Goal: Task Accomplishment & Management: Use online tool/utility

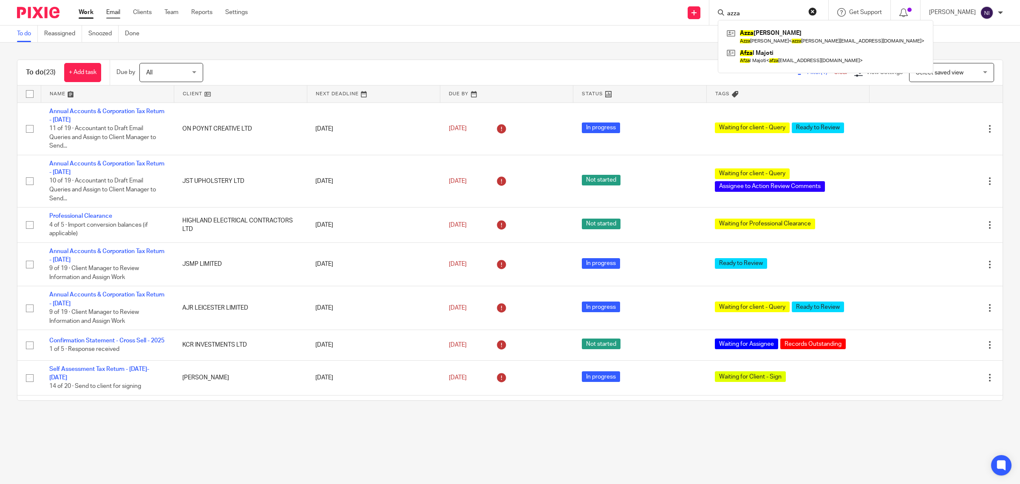
click at [115, 9] on link "Email" at bounding box center [113, 12] width 14 height 9
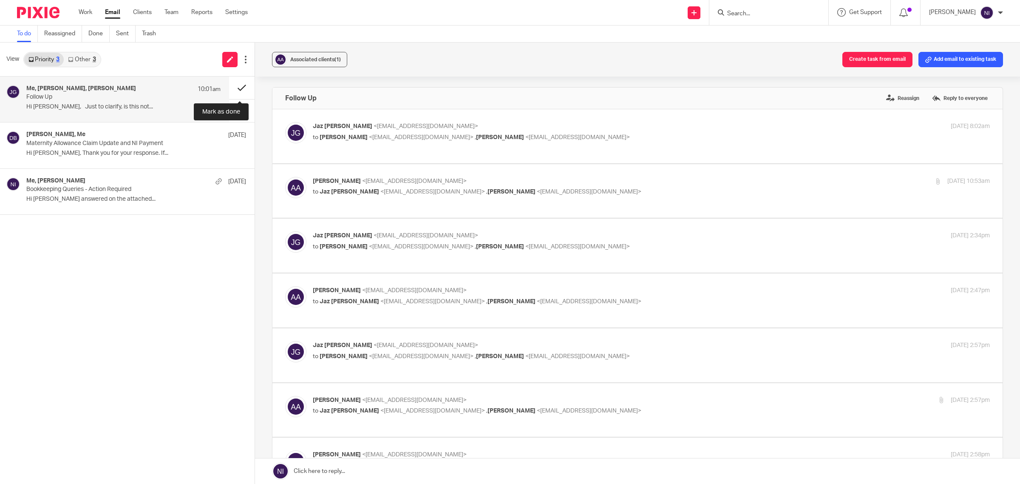
click at [243, 84] on button at bounding box center [242, 88] width 26 height 23
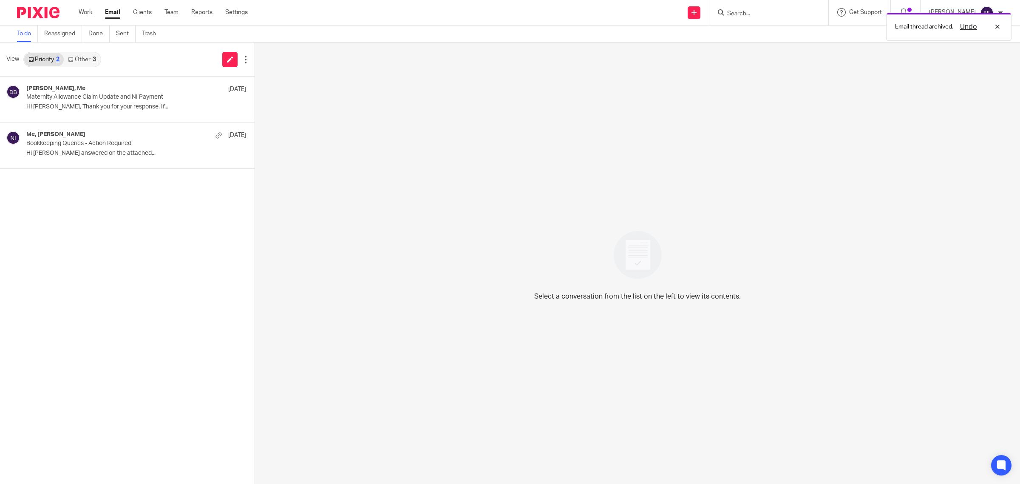
click at [88, 62] on link "Other 3" at bounding box center [82, 60] width 36 height 14
